Goal: Task Accomplishment & Management: Complete application form

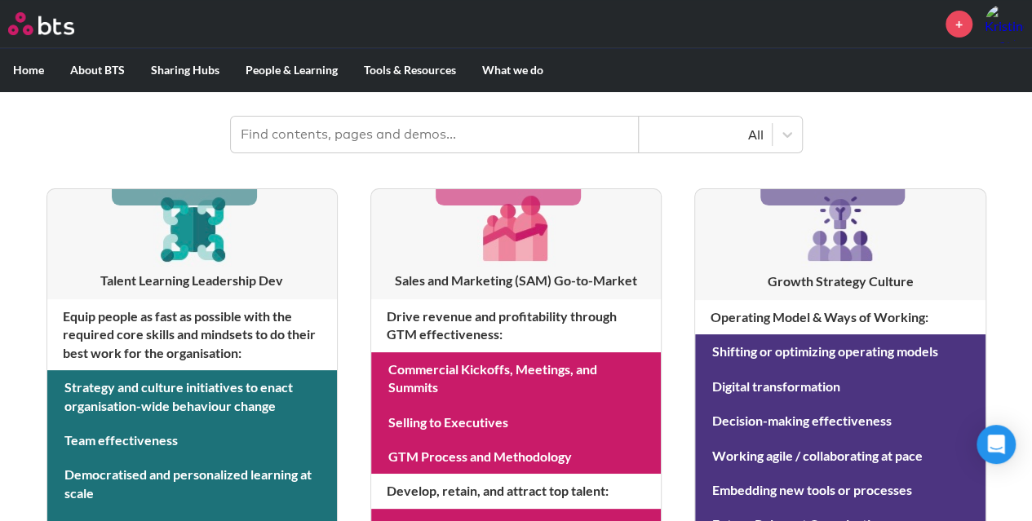
scroll to position [163, 0]
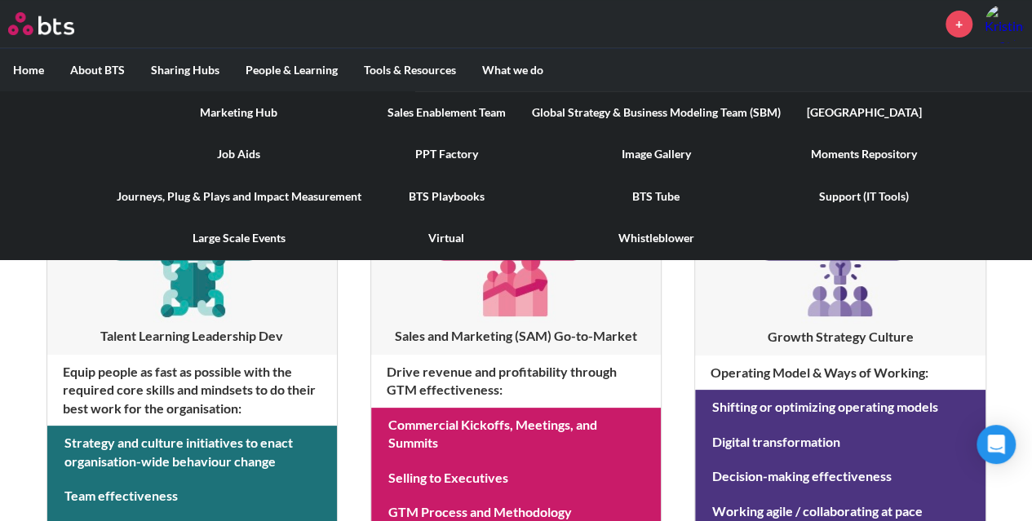
click at [253, 114] on link "Marketing Hub" at bounding box center [239, 112] width 271 height 42
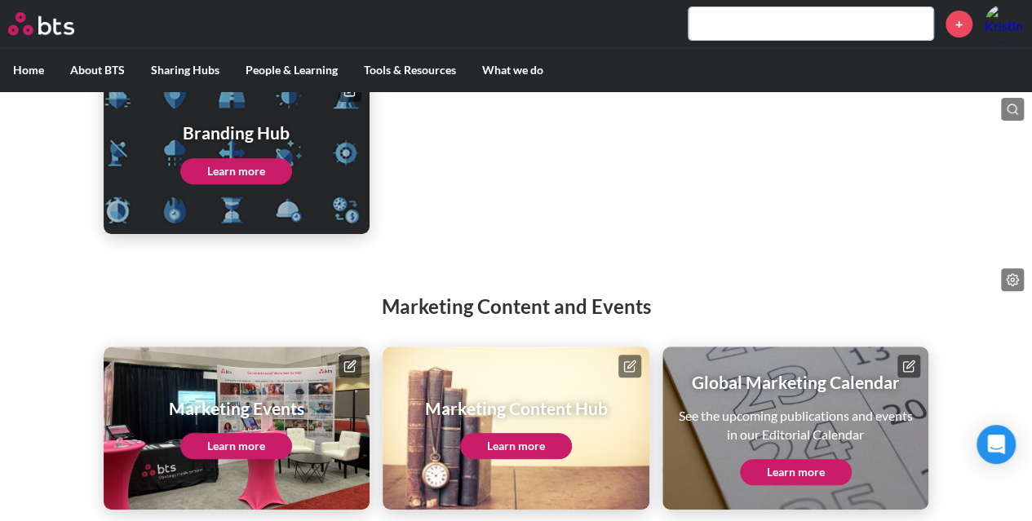
scroll to position [287, 0]
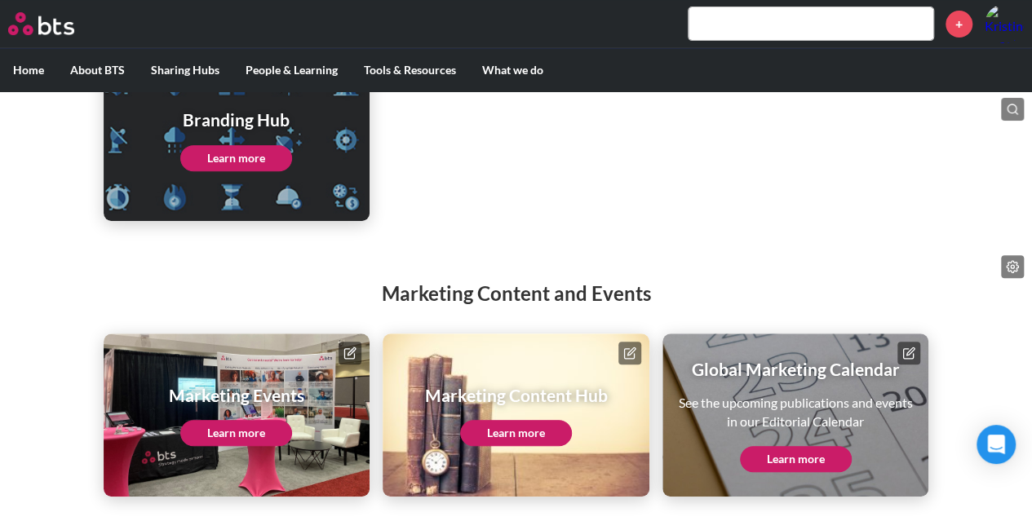
click at [253, 426] on link "Learn more" at bounding box center [236, 433] width 112 height 26
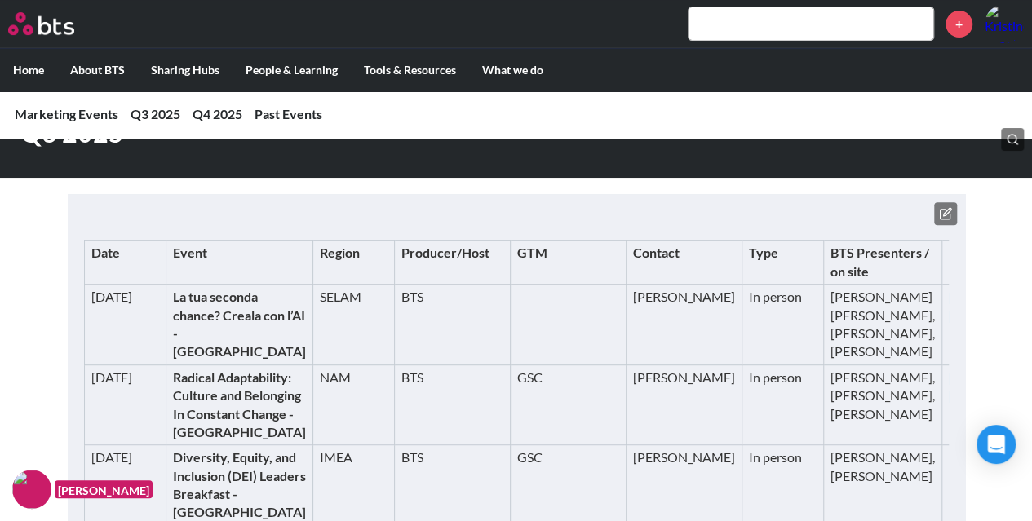
scroll to position [163, 0]
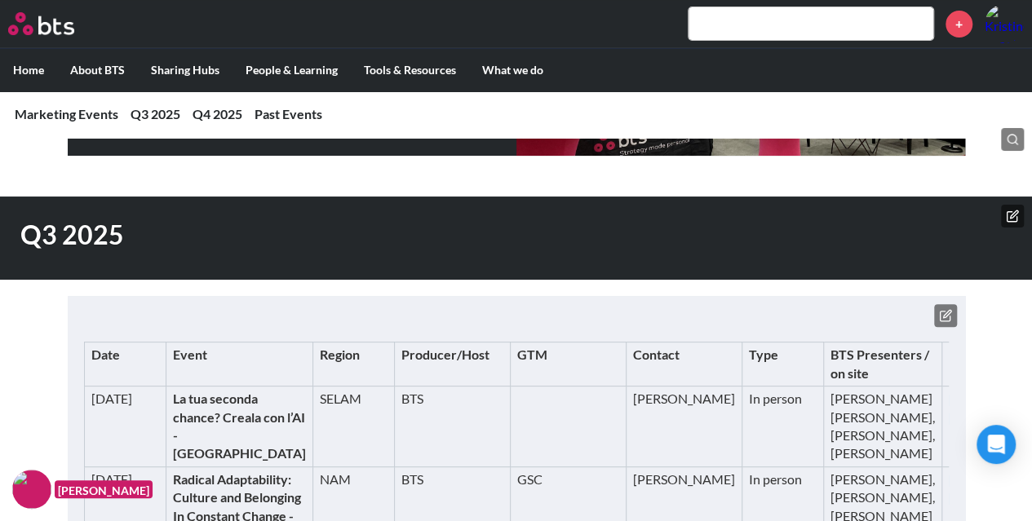
click at [939, 314] on icon at bounding box center [945, 315] width 13 height 13
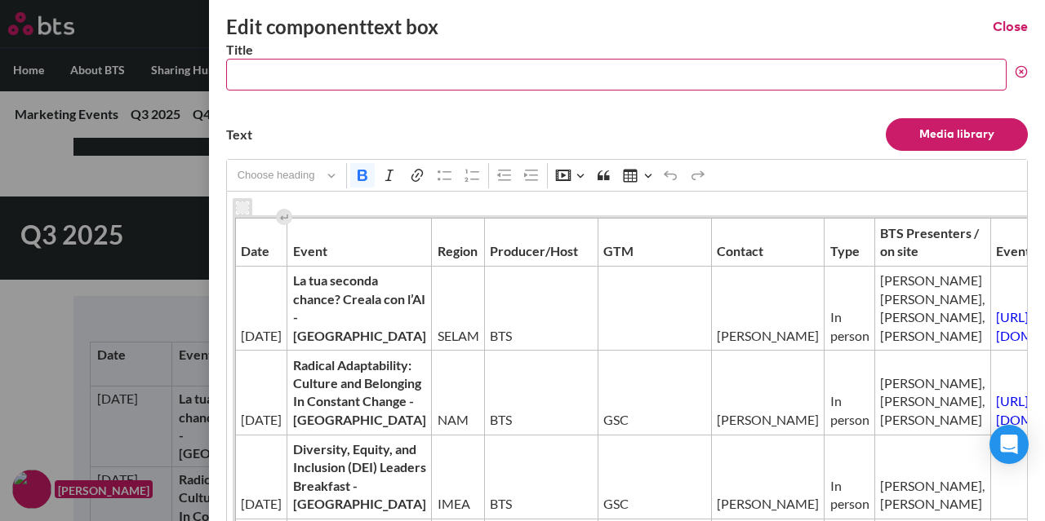
click at [992, 24] on button "Close" at bounding box center [1009, 27] width 35 height 18
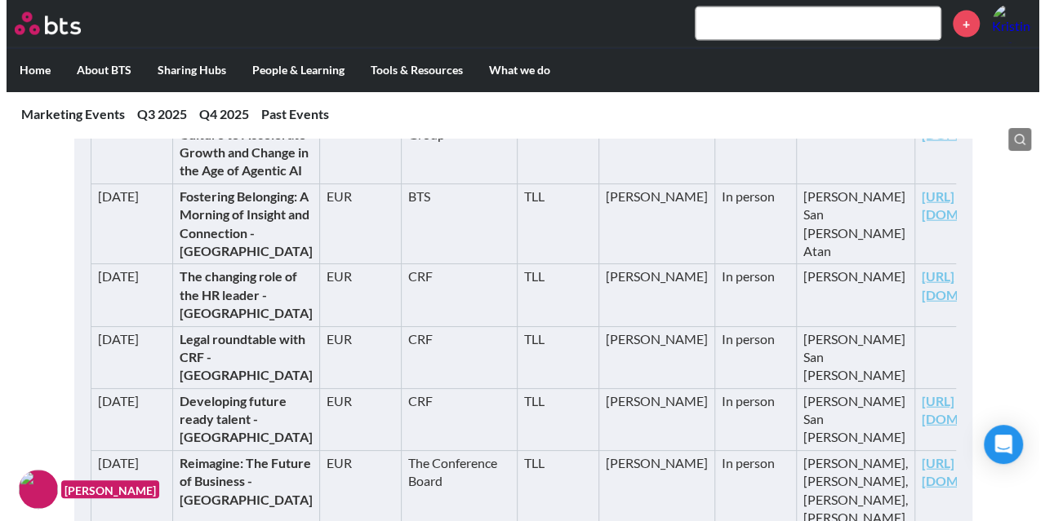
scroll to position [1877, 0]
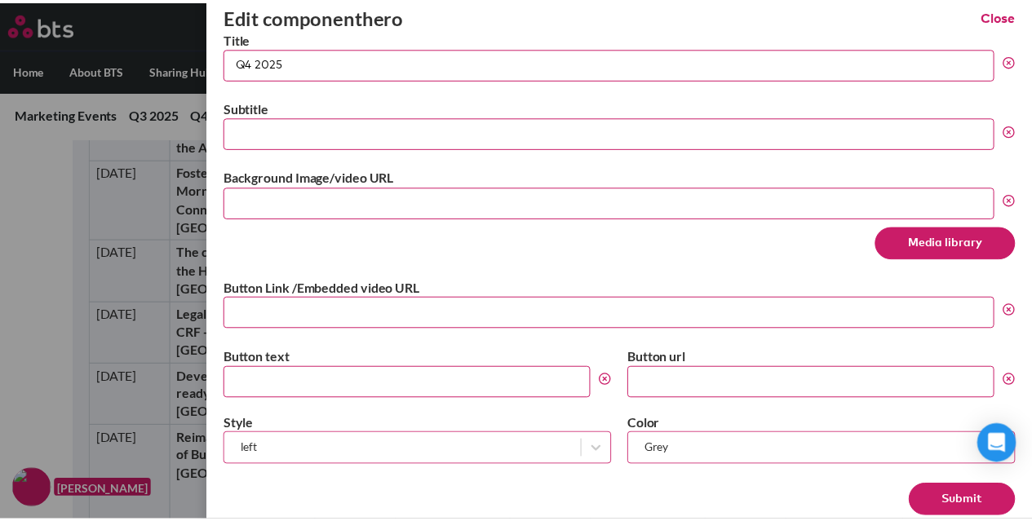
scroll to position [0, 0]
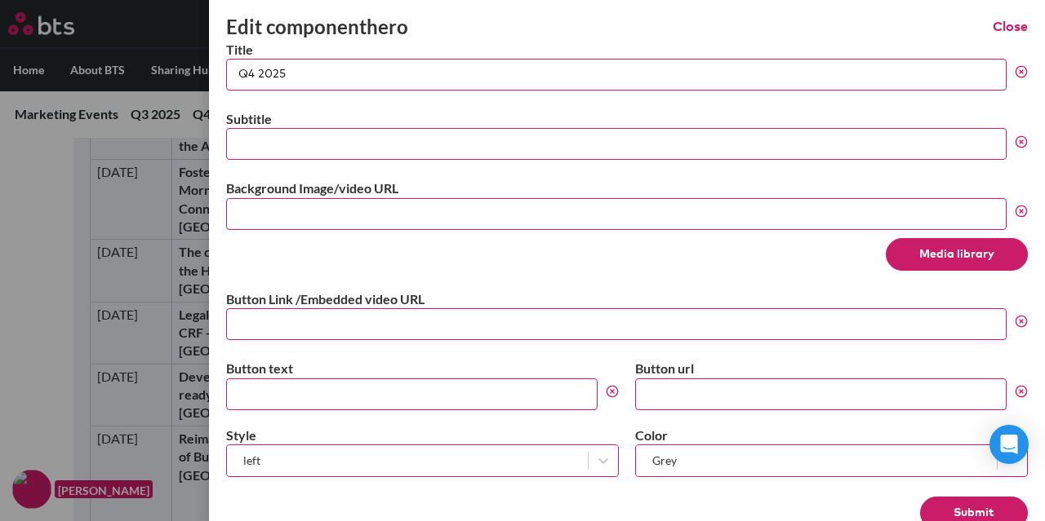
click at [992, 33] on button "Close" at bounding box center [1009, 27] width 35 height 18
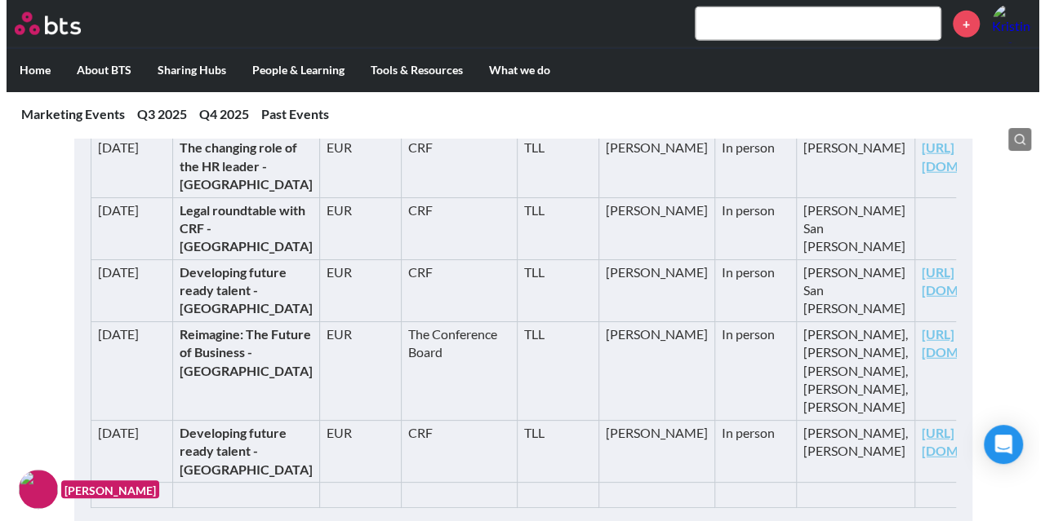
scroll to position [1959, 0]
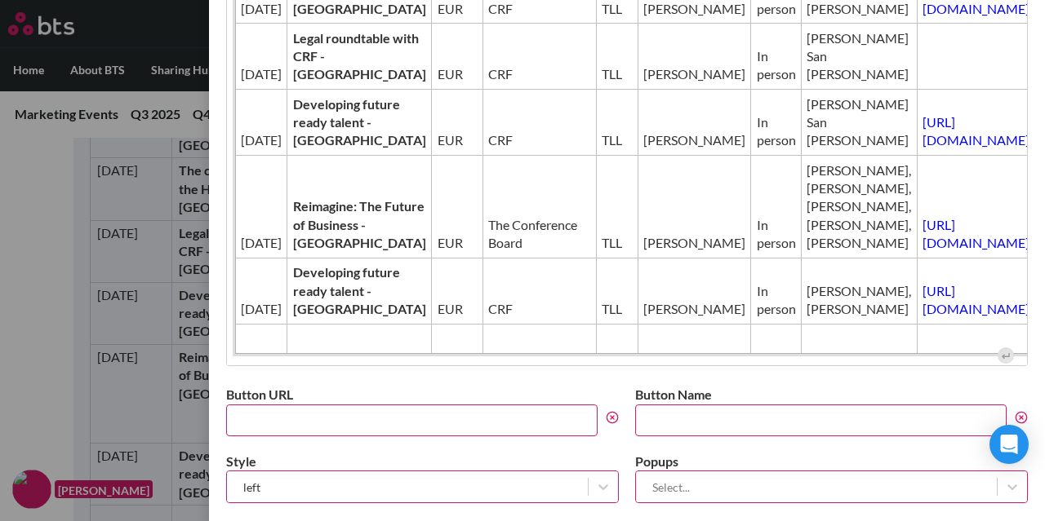
scroll to position [653, 0]
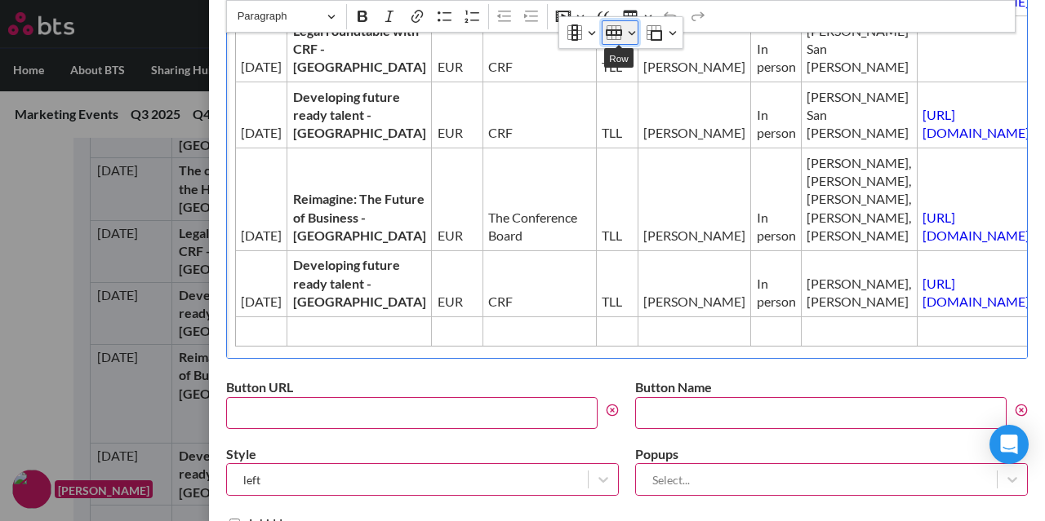
click at [628, 31] on button "Row" at bounding box center [619, 32] width 37 height 24
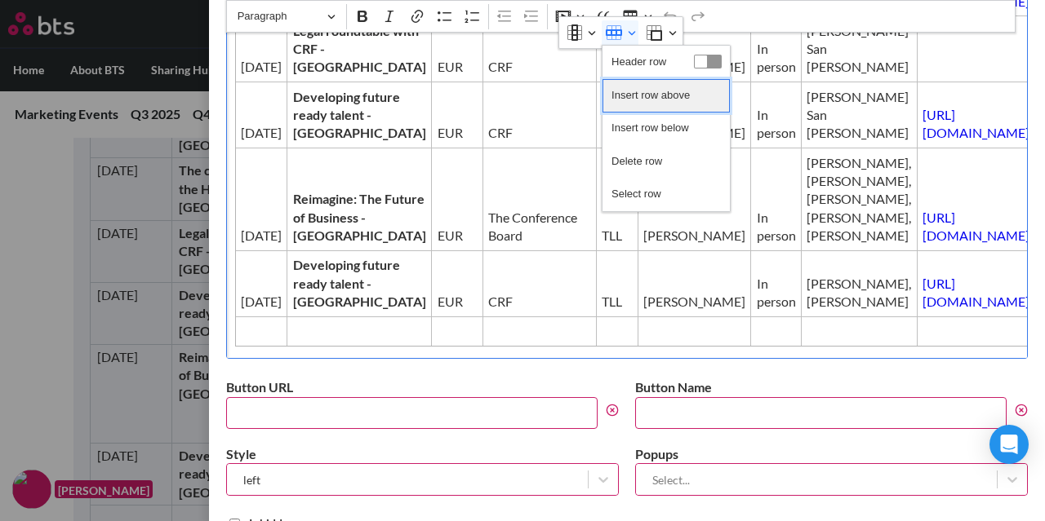
click at [644, 87] on span "Insert row above" at bounding box center [650, 96] width 78 height 24
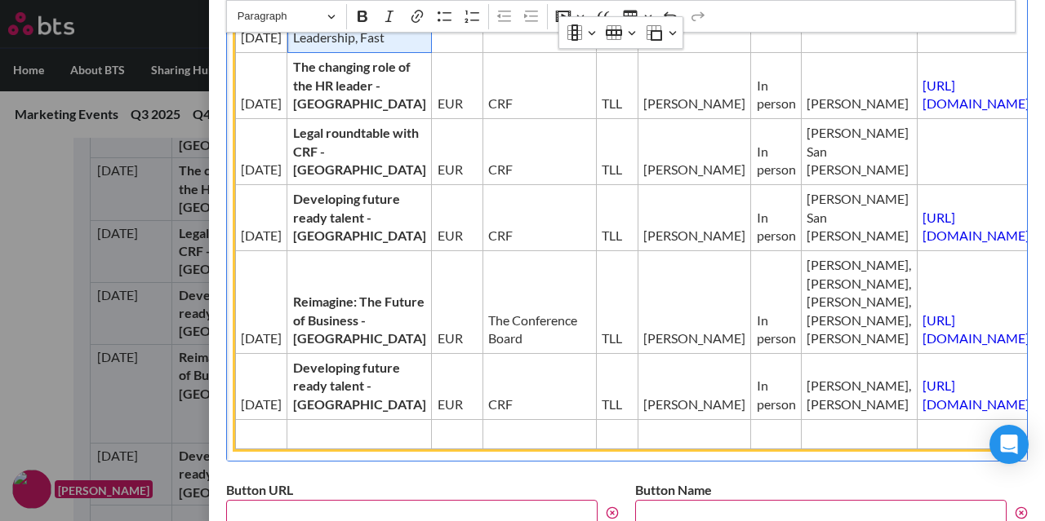
scroll to position [635, 0]
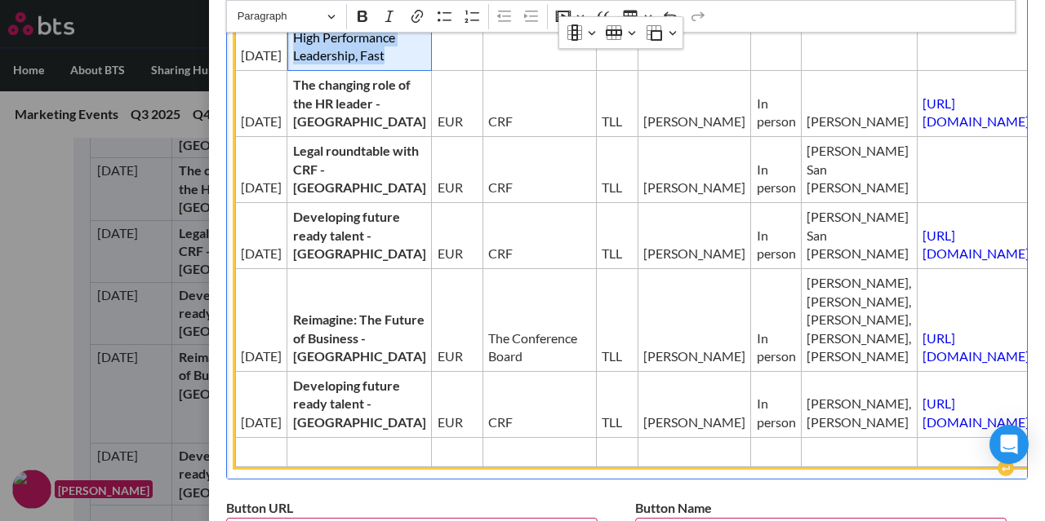
drag, startPoint x: 279, startPoint y: 148, endPoint x: 374, endPoint y: 239, distance: 131.6
click at [374, 71] on td "Coaching as a Transformation Strategy: Delivering High Performance Leadership, …" at bounding box center [359, 19] width 144 height 103
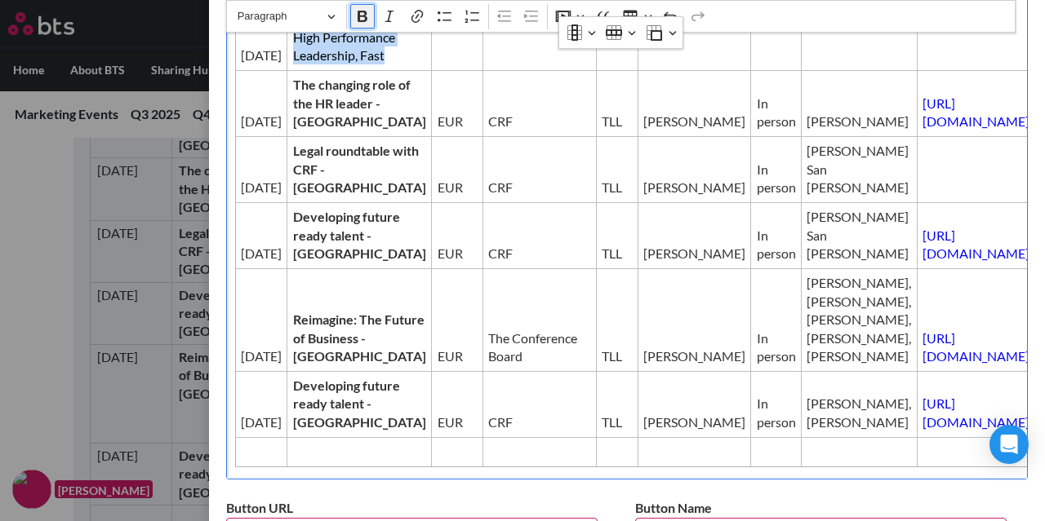
click at [362, 24] on button "Bold" at bounding box center [362, 16] width 24 height 24
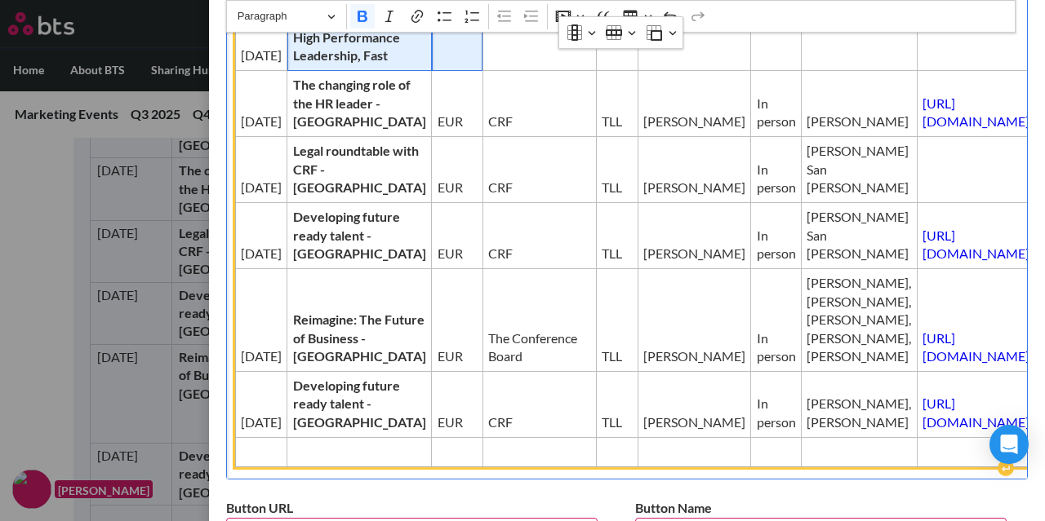
click at [432, 71] on td "Editor editing area: main" at bounding box center [457, 19] width 51 height 103
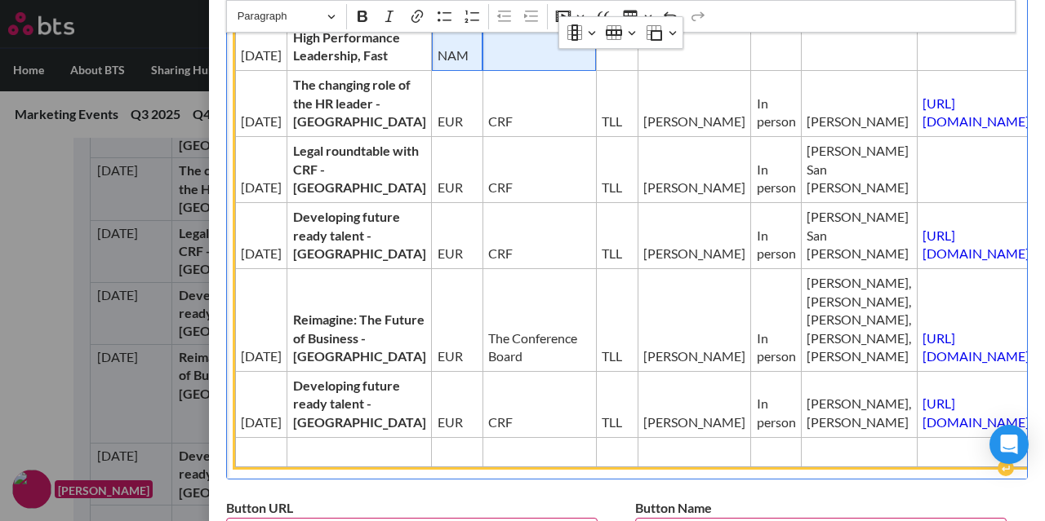
click at [482, 71] on td "Editor editing area: main" at bounding box center [538, 19] width 113 height 103
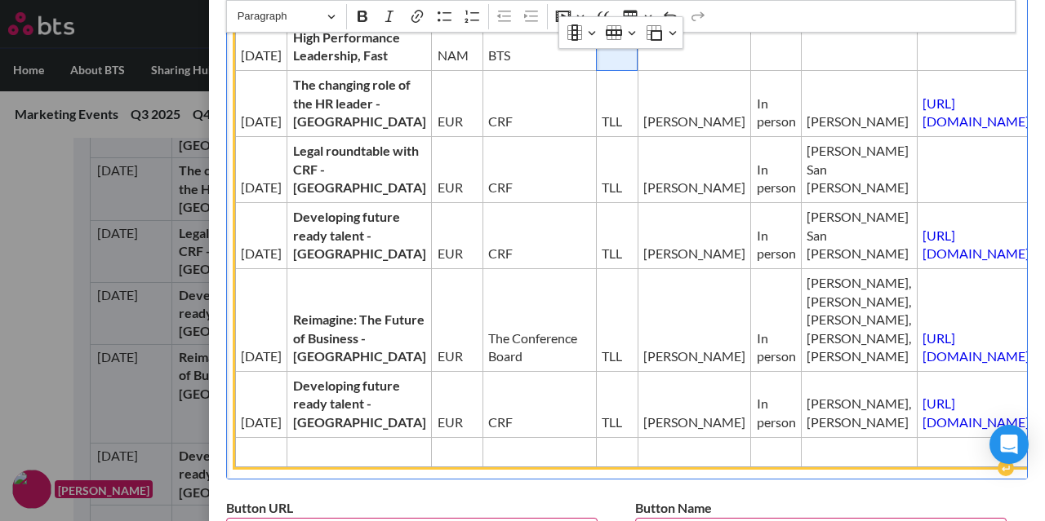
click at [596, 71] on td "Editor editing area: main" at bounding box center [617, 19] width 42 height 103
click at [642, 64] on span "Editor editing area: main" at bounding box center [693, 56] width 103 height 18
click at [751, 71] on td "Editor editing area: main" at bounding box center [776, 19] width 51 height 103
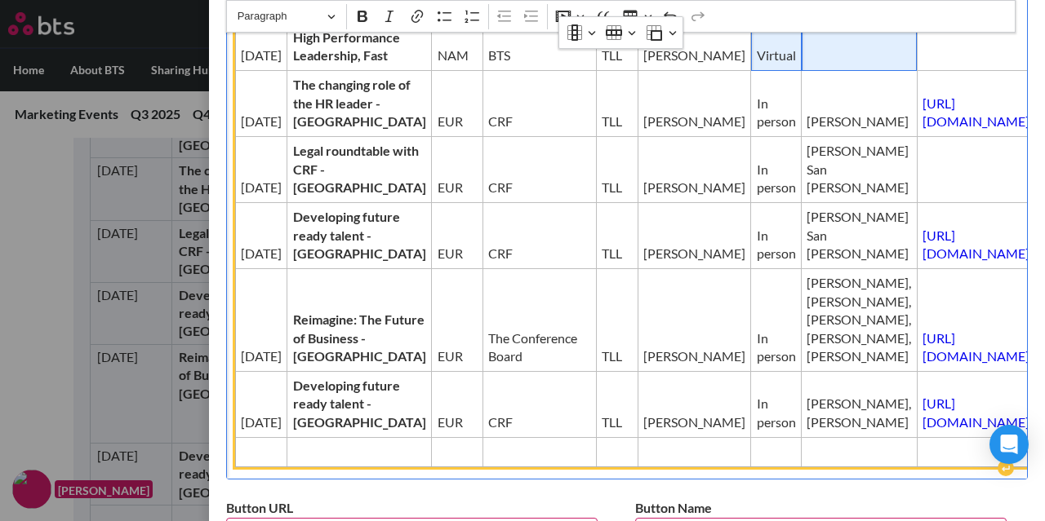
click at [806, 64] on span "Editor editing area: main" at bounding box center [858, 56] width 105 height 18
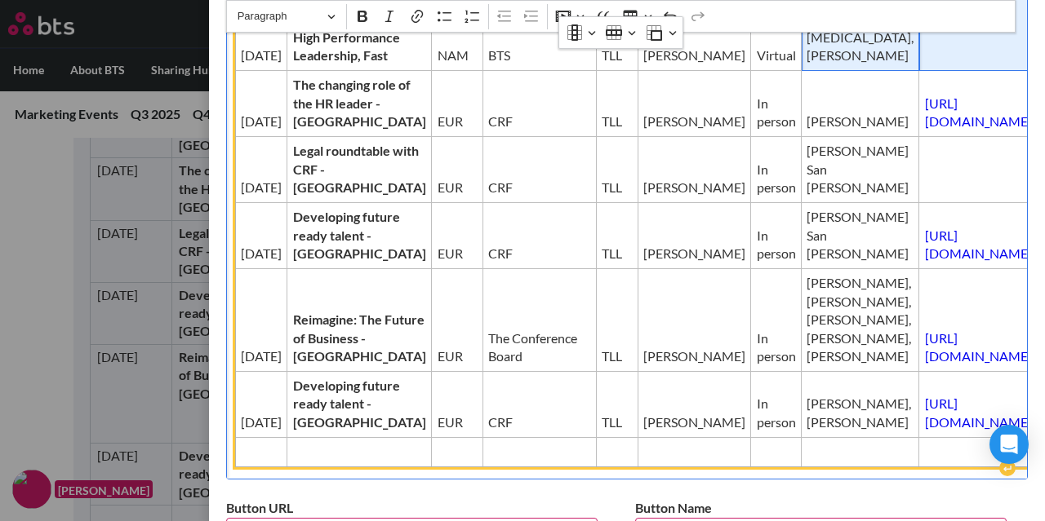
click at [919, 71] on td "Editor editing area: main" at bounding box center [979, 19] width 121 height 103
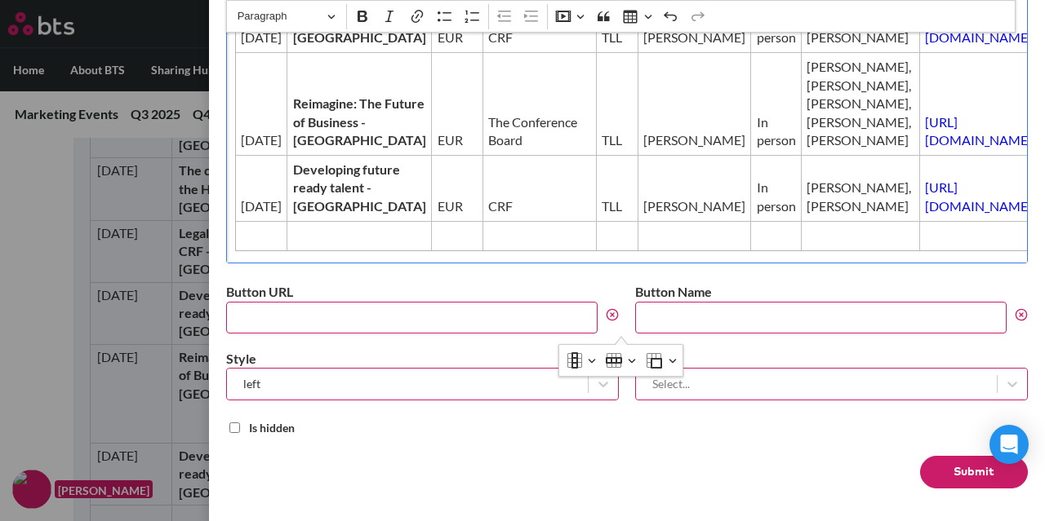
scroll to position [1101, 0]
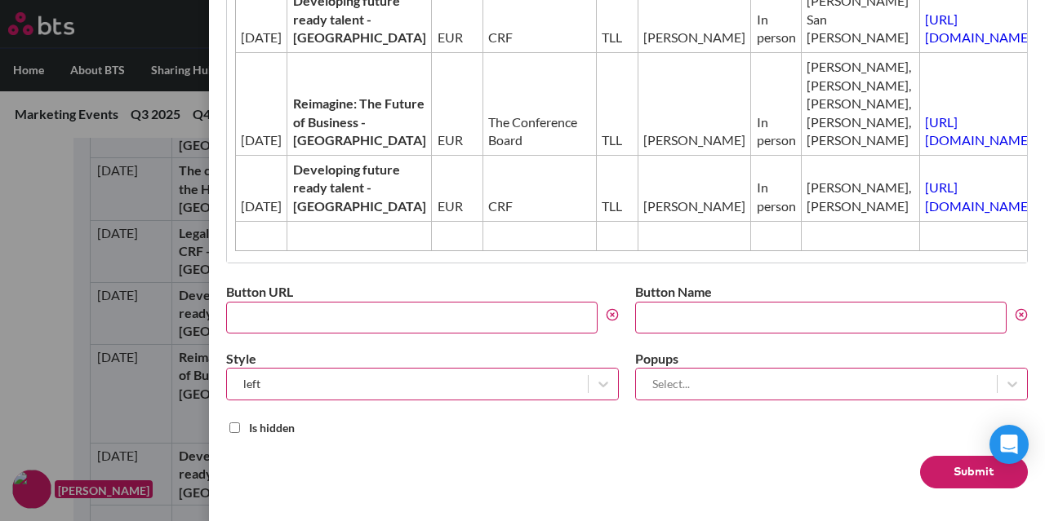
click at [973, 466] on button "Submit" at bounding box center [974, 472] width 108 height 33
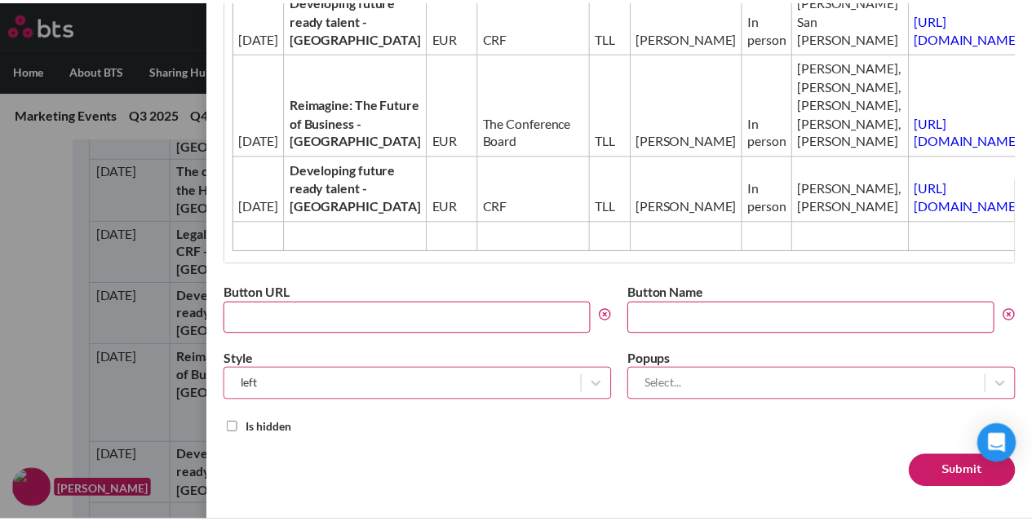
scroll to position [0, 0]
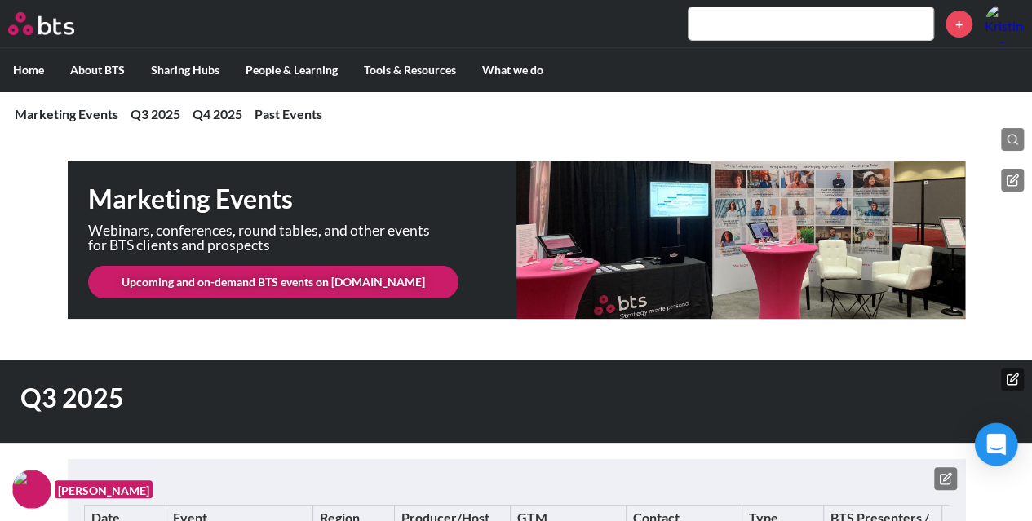
click at [996, 434] on div "Open Intercom Messenger" at bounding box center [996, 445] width 43 height 43
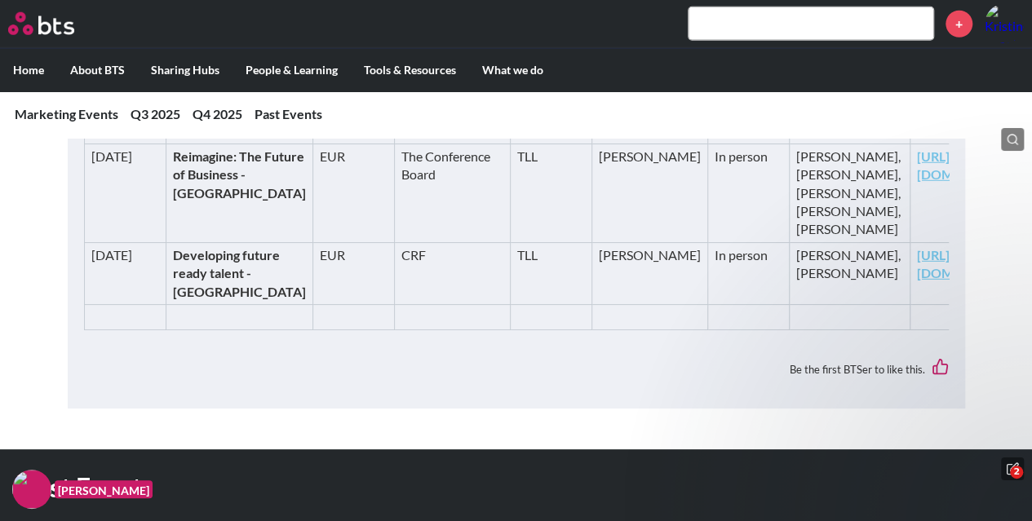
scroll to position [2288, 0]
